Goal: Book appointment/travel/reservation

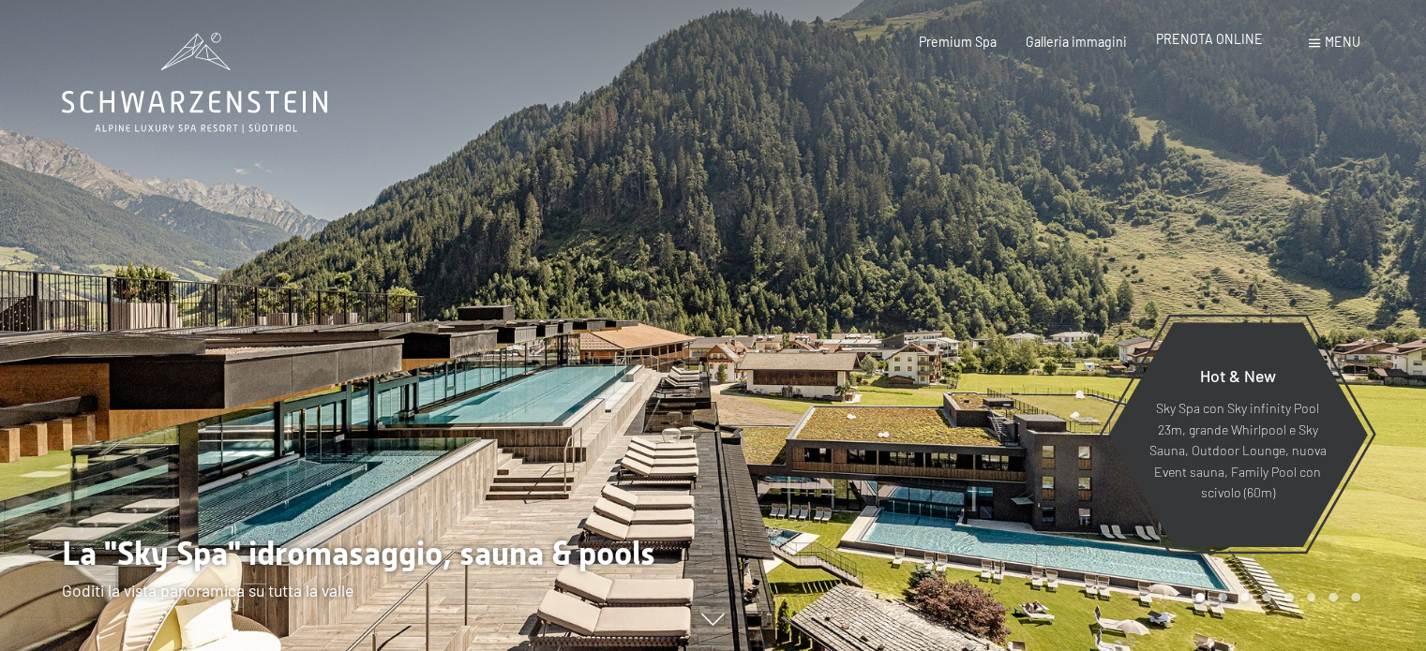
click at [1218, 36] on span "PRENOTA ONLINE" at bounding box center [1209, 39] width 107 height 16
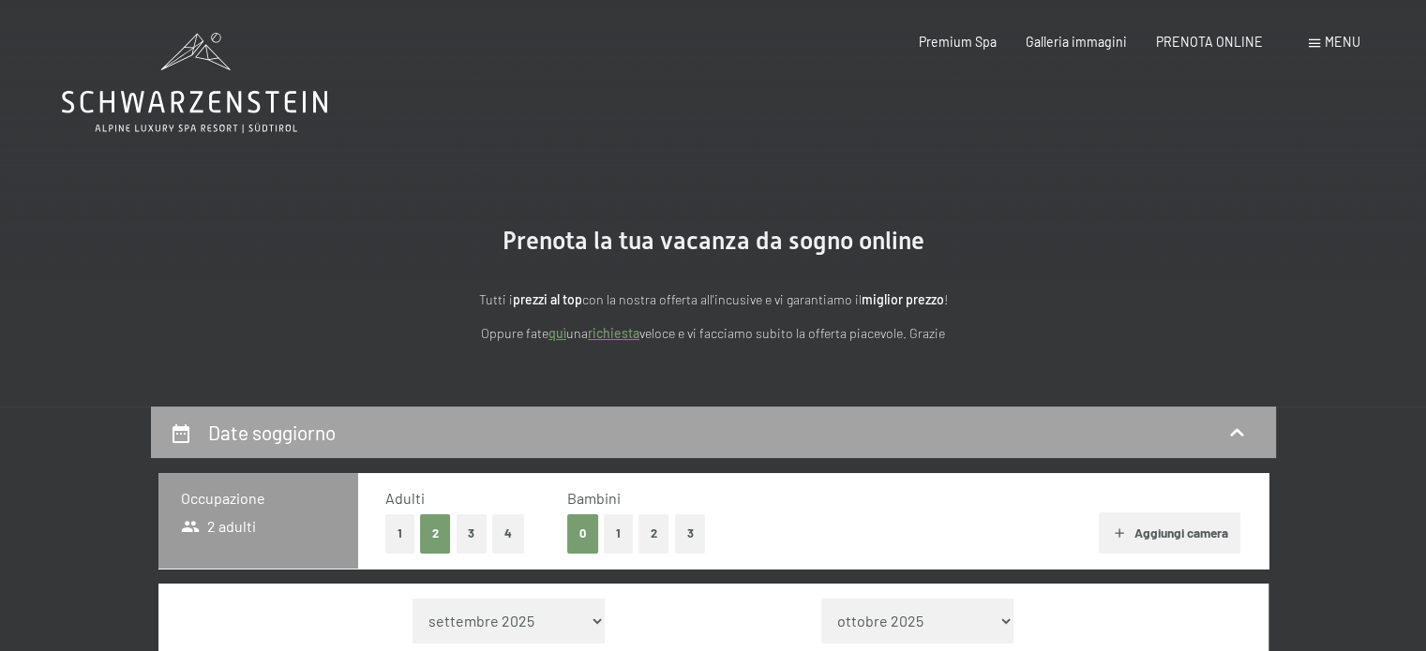
scroll to position [330, 0]
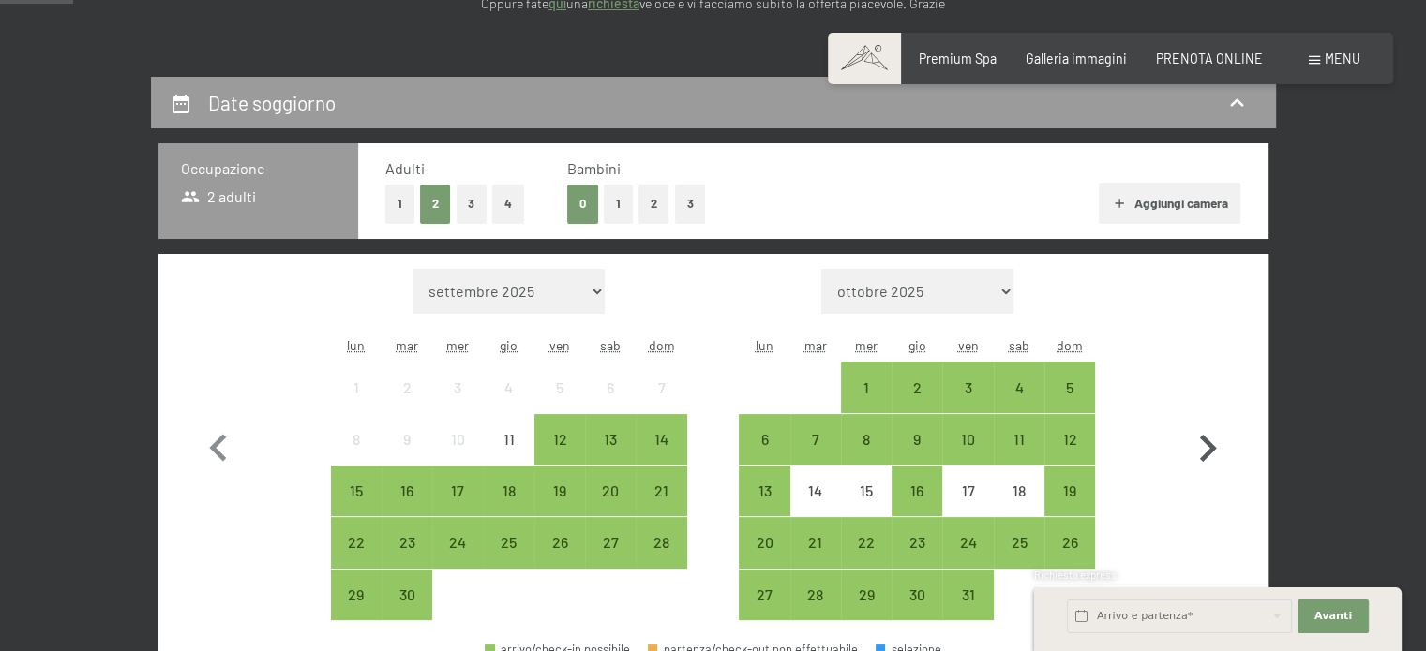
click at [1192, 448] on icon "button" at bounding box center [1207, 449] width 54 height 54
select select "2025-10-01"
select select "2025-11-01"
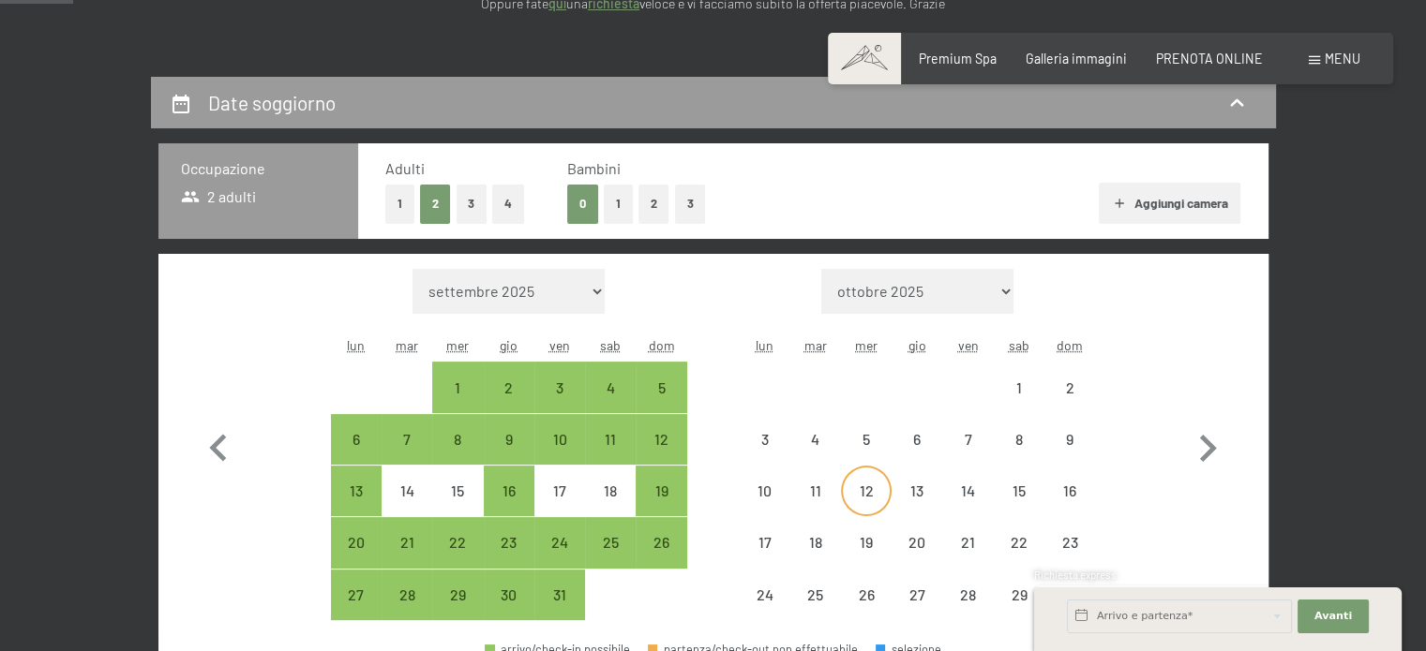
select select "2025-10-01"
select select "2025-11-01"
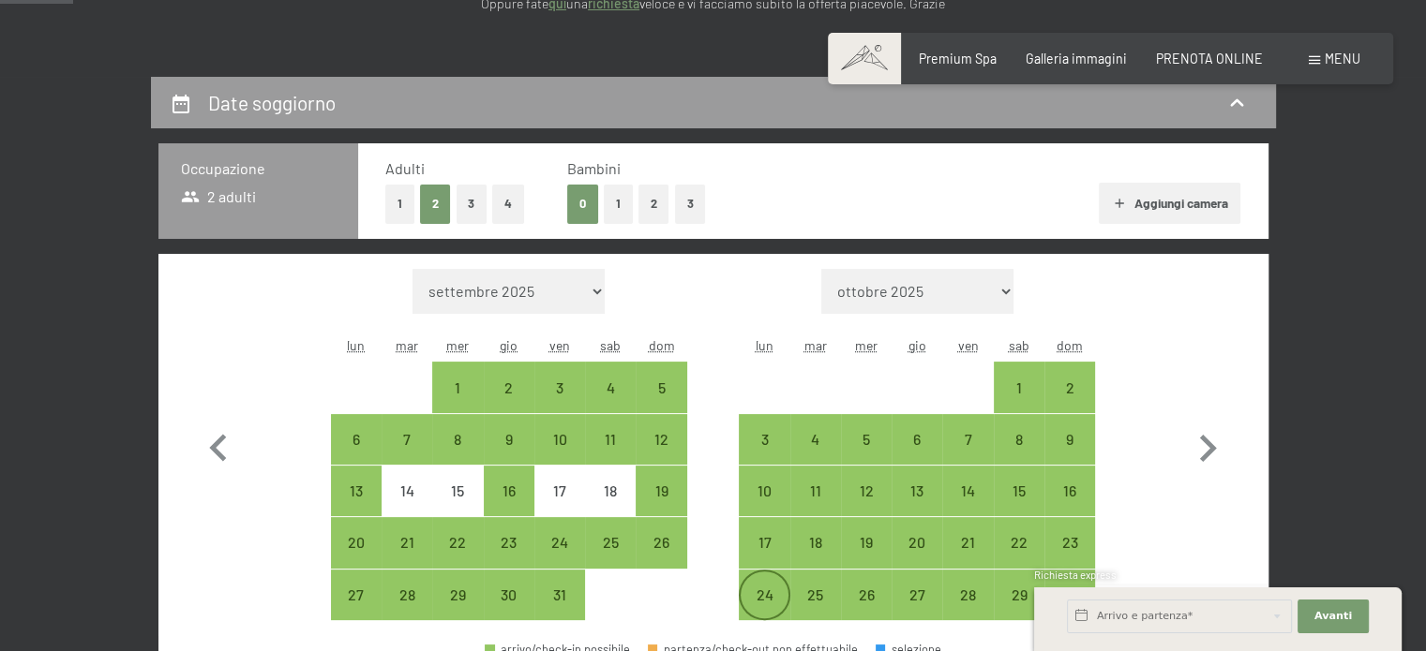
click at [764, 591] on div "24" at bounding box center [763, 611] width 47 height 47
select select "2025-10-01"
select select "2025-11-01"
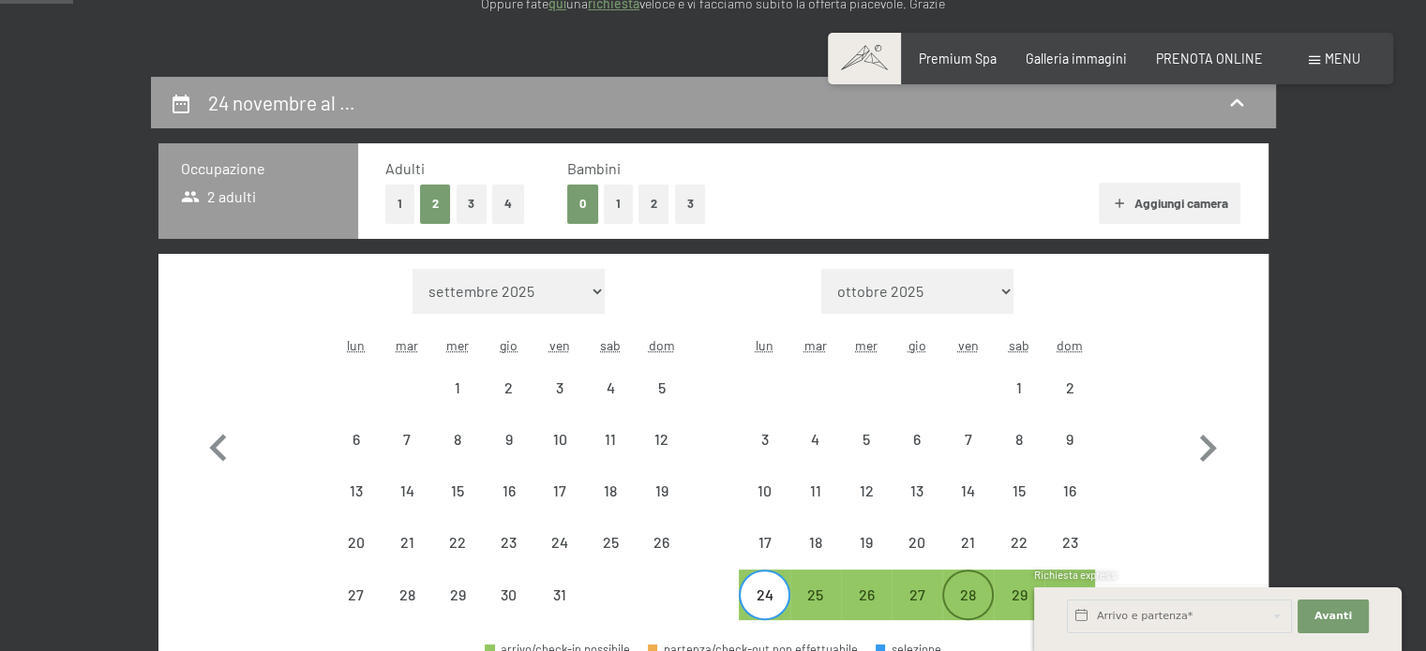
click at [956, 580] on div "28" at bounding box center [967, 595] width 47 height 47
select select "2025-10-01"
select select "2025-11-01"
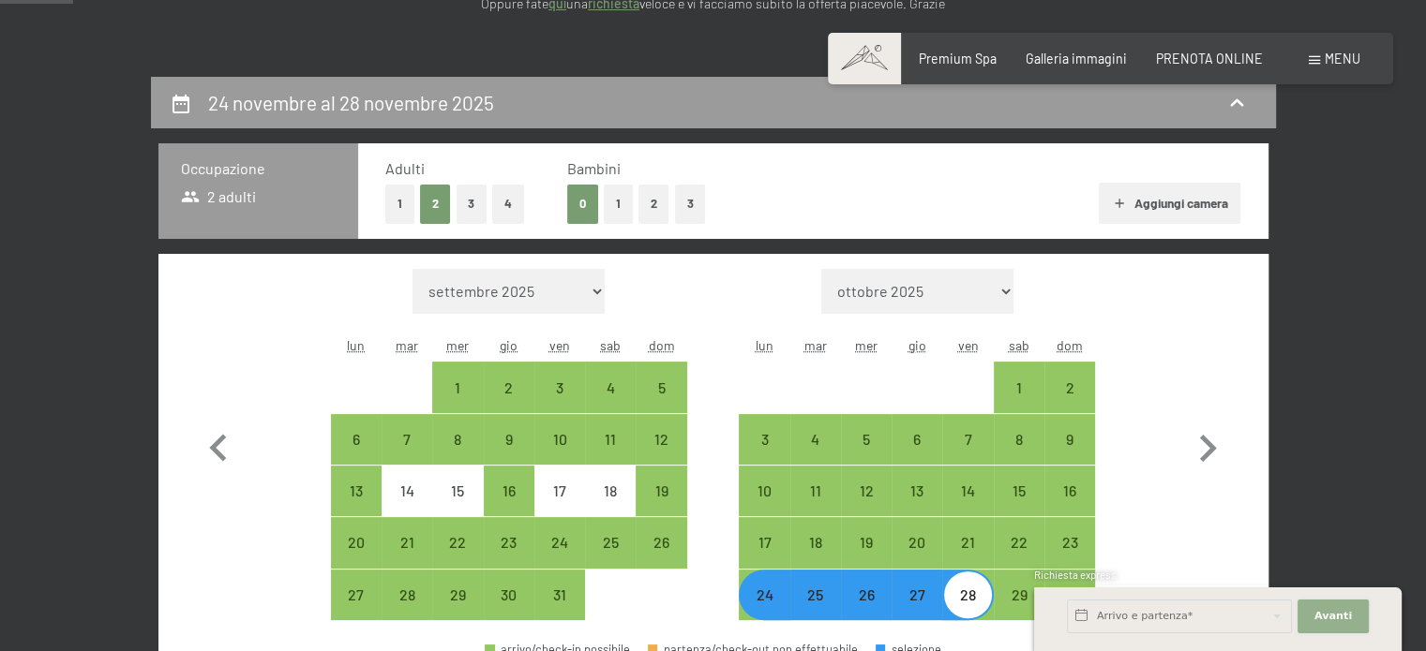
click at [1354, 616] on button "Avanti Nascondere i campi dell'indirizzo" at bounding box center [1332, 617] width 71 height 34
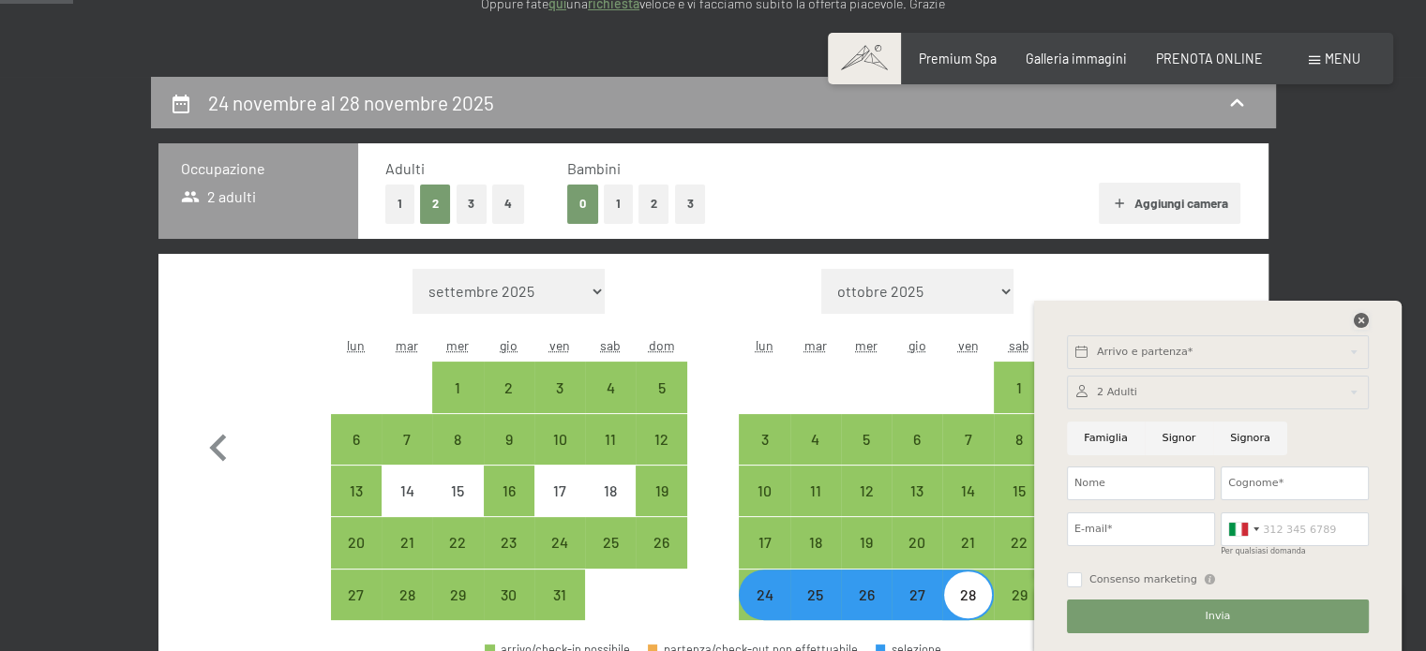
click at [1361, 322] on icon at bounding box center [1360, 320] width 15 height 15
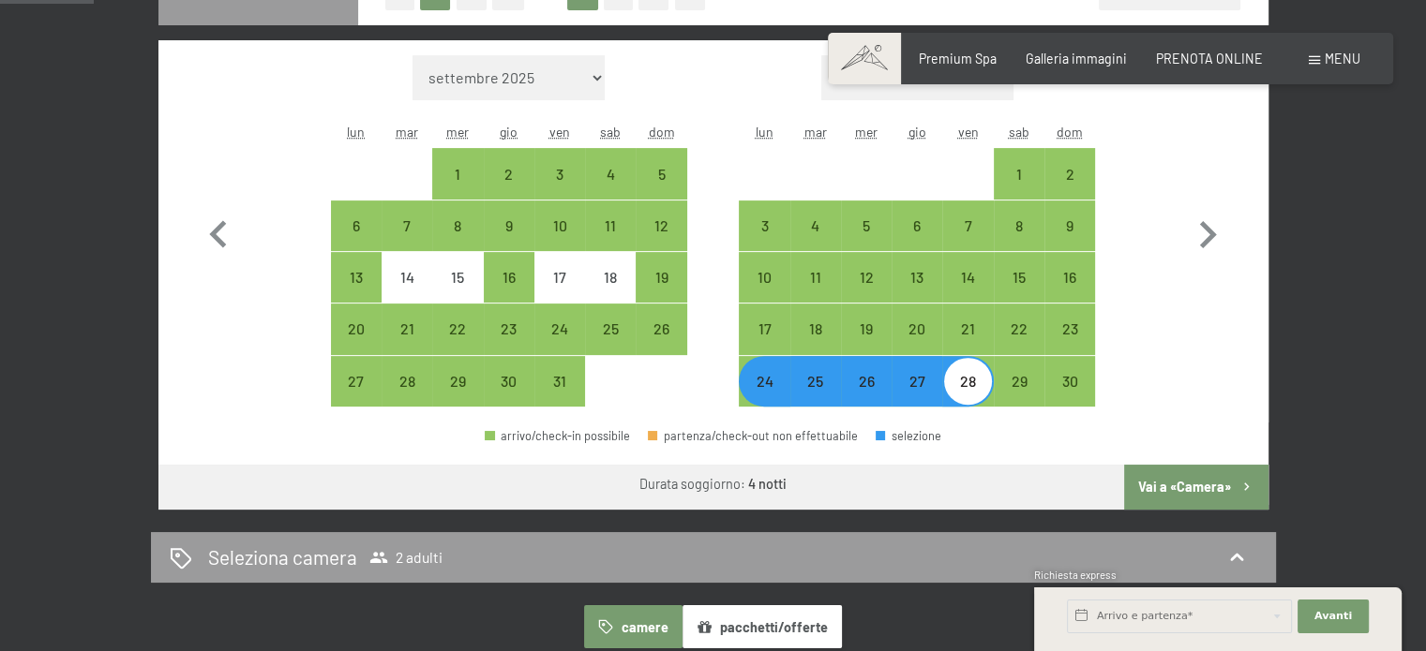
scroll to position [544, 0]
click at [1181, 487] on button "Vai a «Camera»" at bounding box center [1195, 487] width 143 height 45
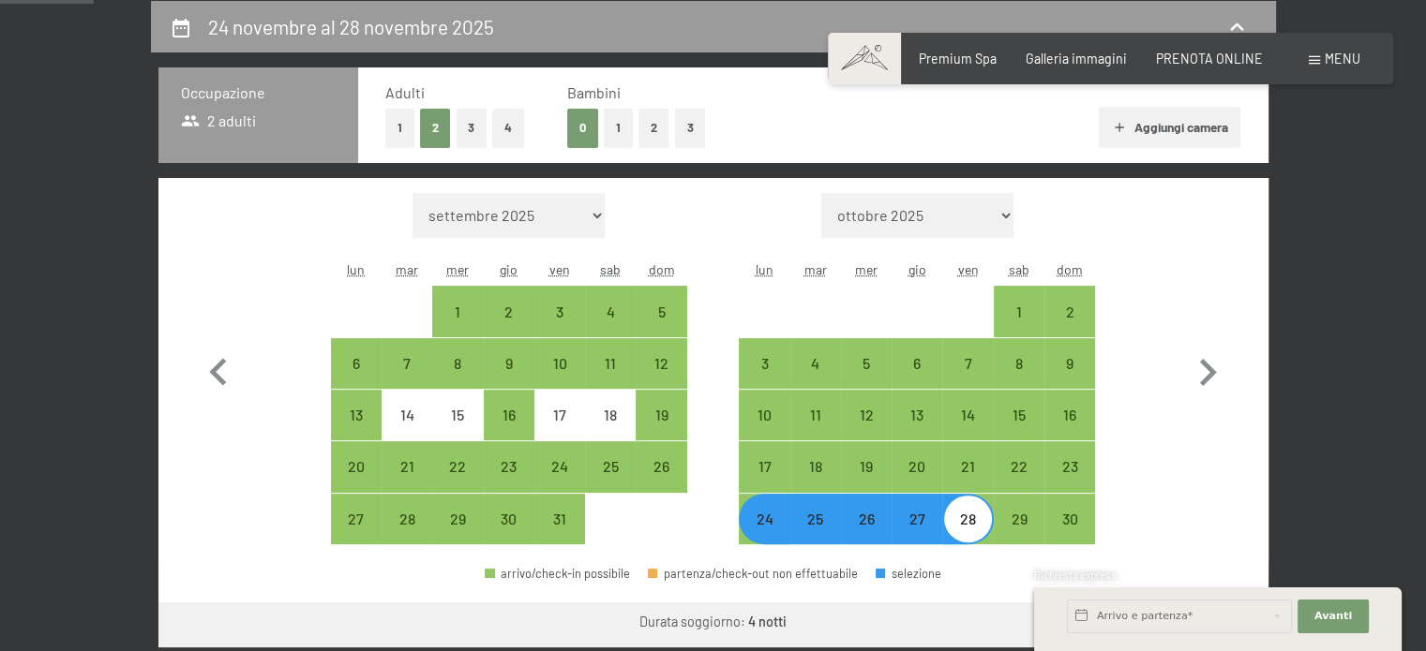
select select "2025-10-01"
select select "2025-11-01"
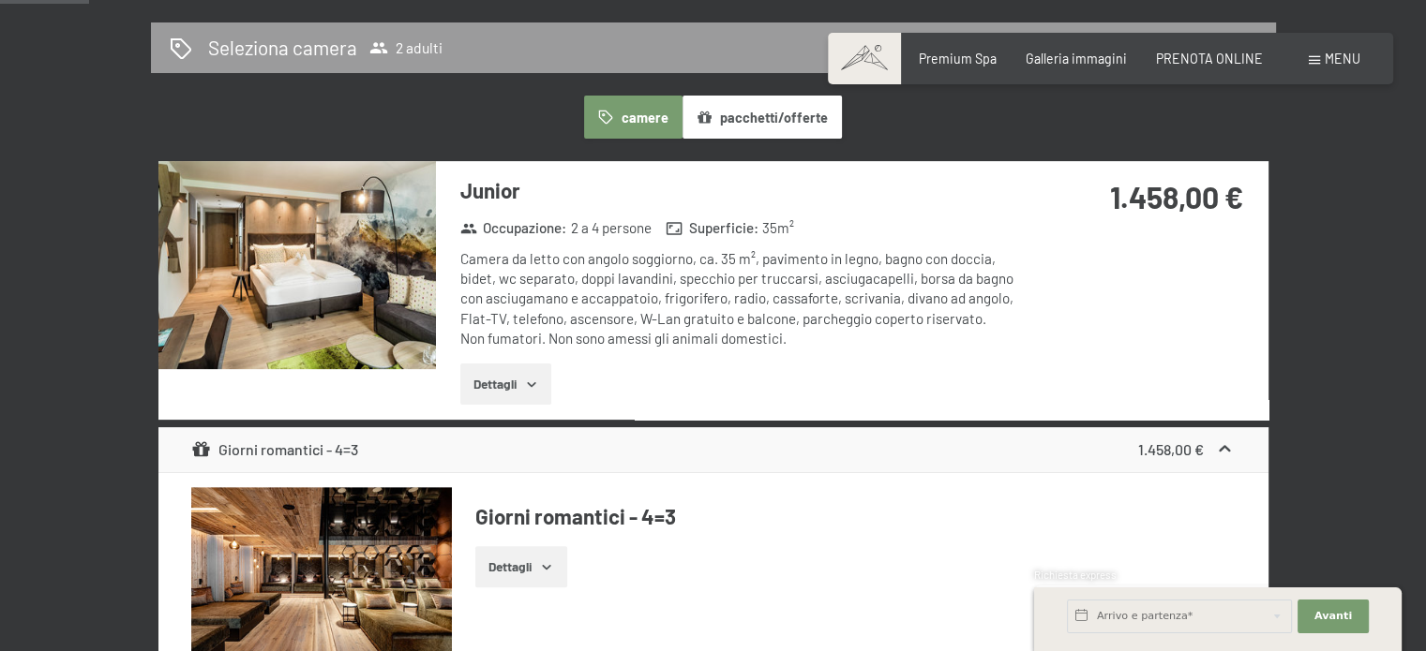
scroll to position [0, 0]
